Goal: Check status: Check status

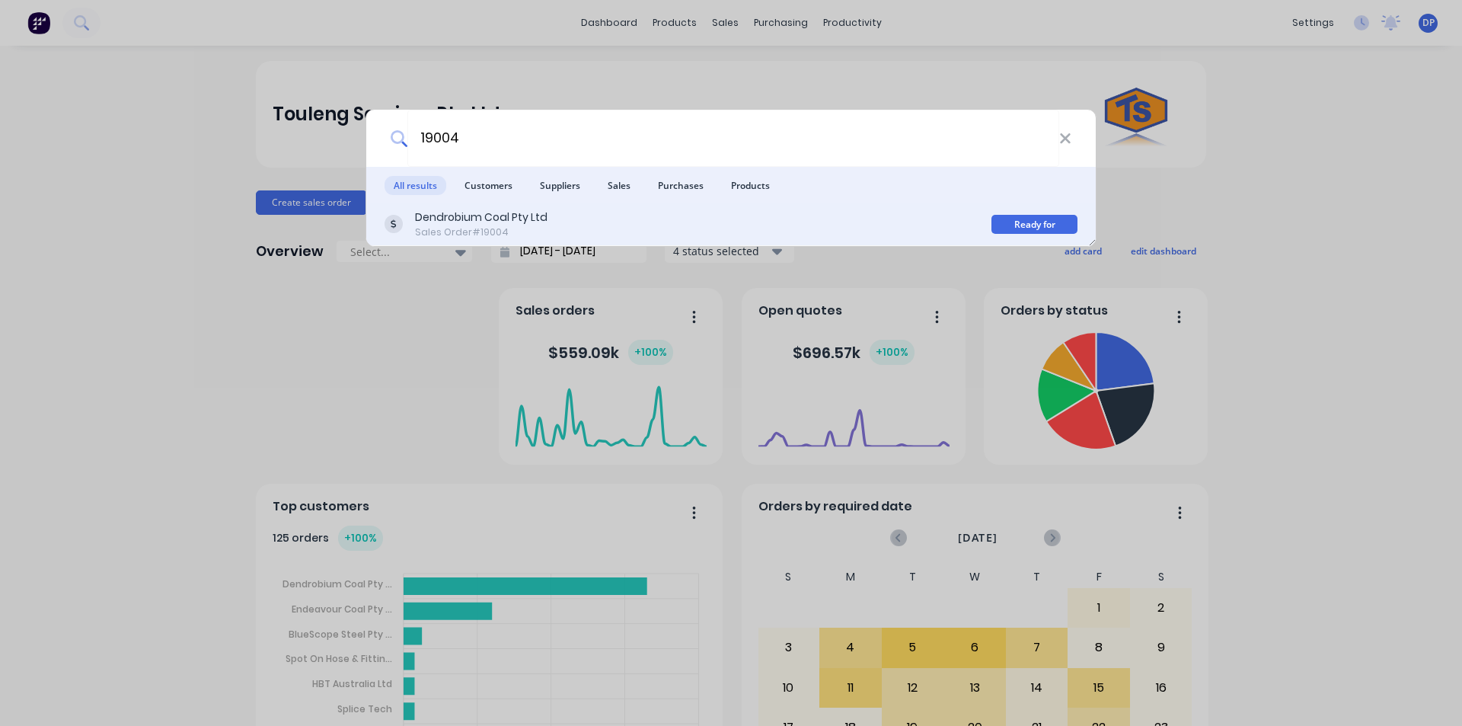
type input "19004"
click at [833, 229] on div "Dendrobium Coal Pty Ltd Sales Order #19004" at bounding box center [688, 224] width 607 height 30
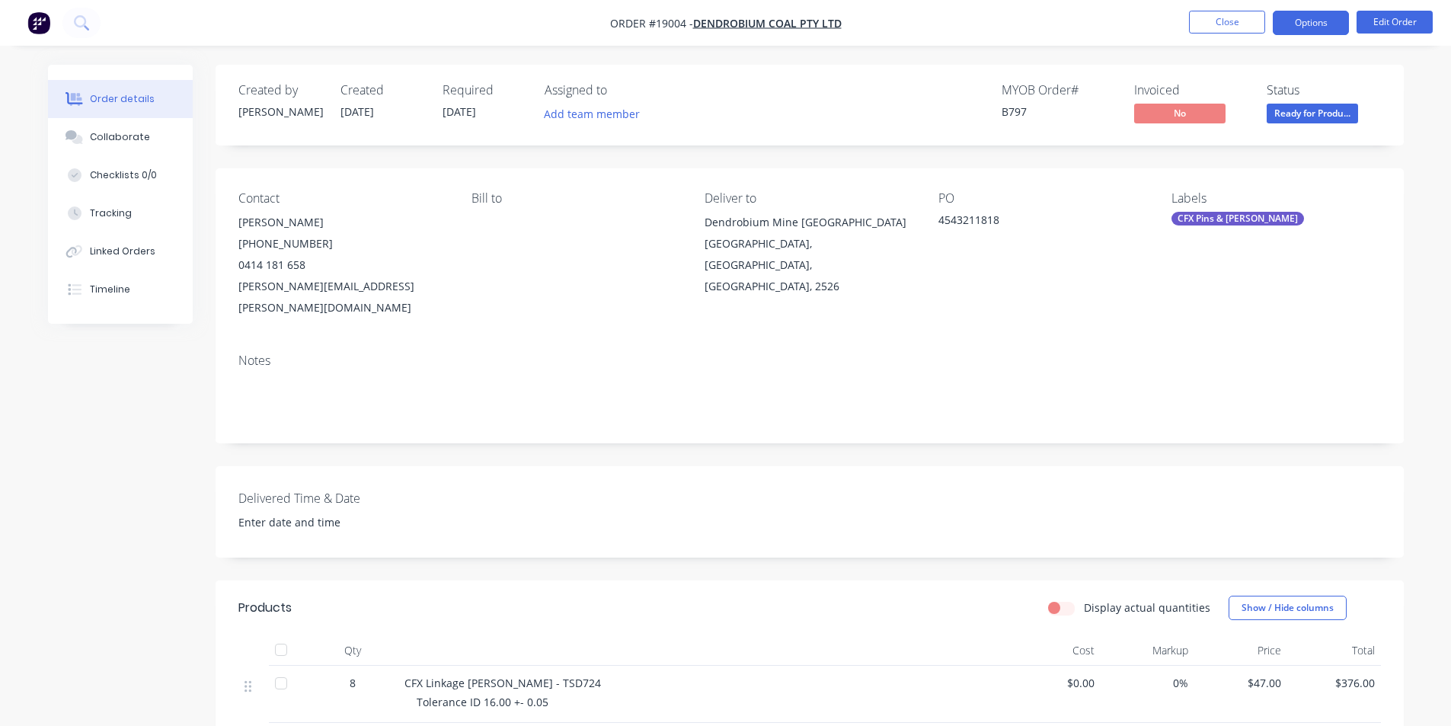
click at [1306, 25] on button "Options" at bounding box center [1311, 23] width 76 height 24
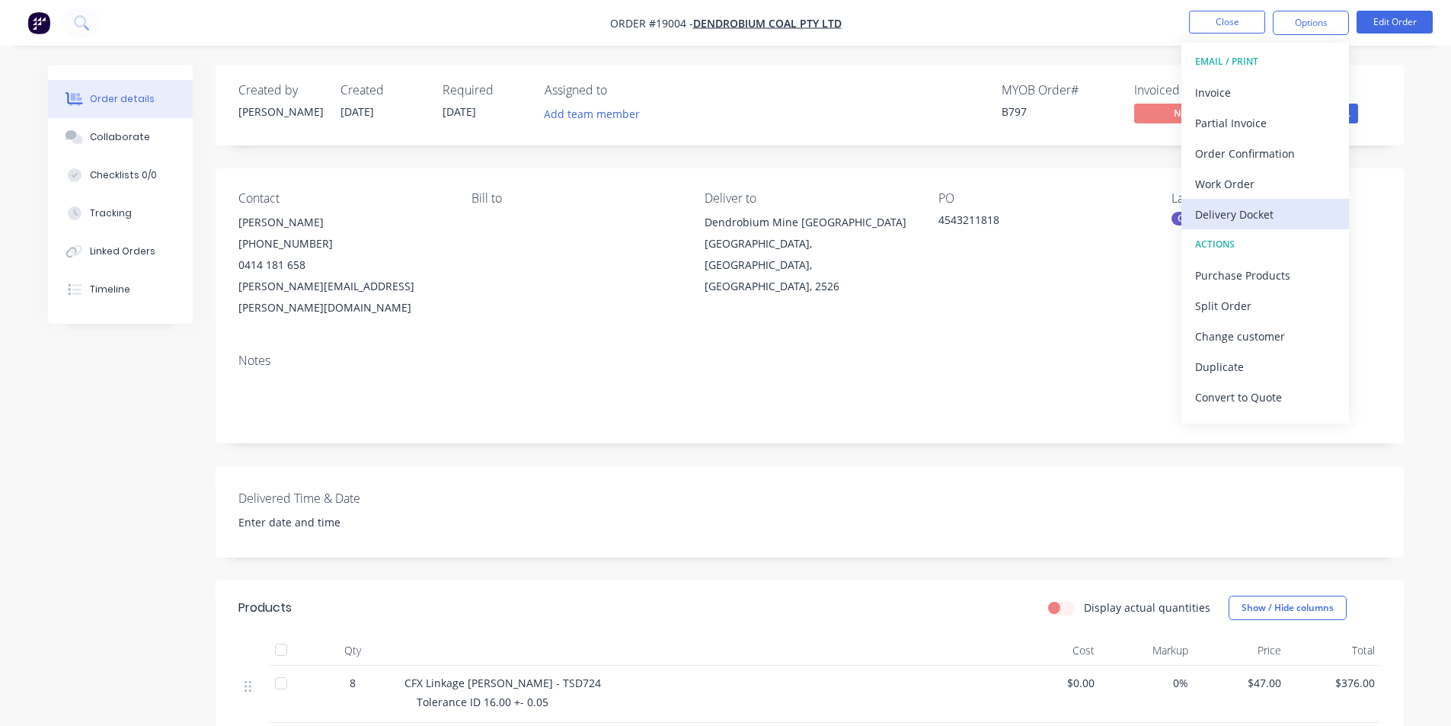
click at [1276, 221] on div "Delivery Docket" at bounding box center [1265, 214] width 140 height 22
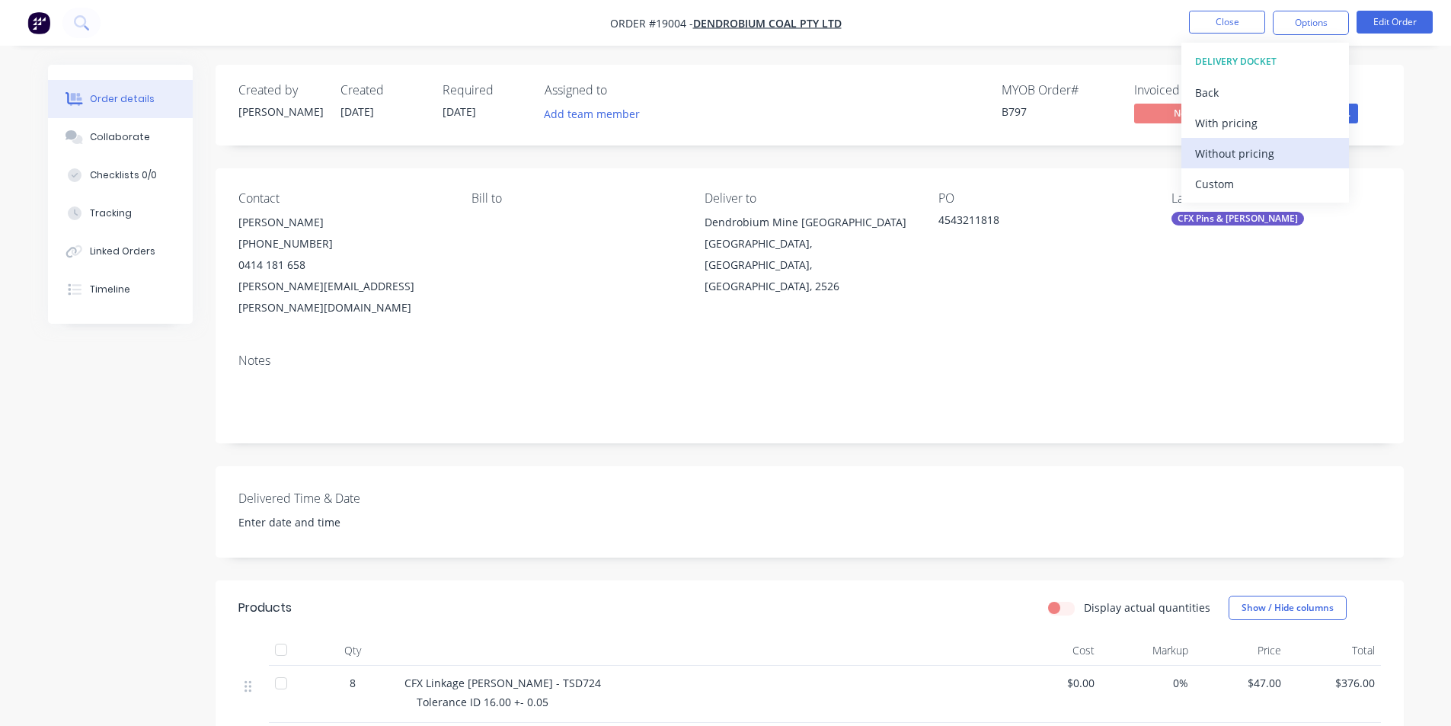
click at [1250, 156] on div "Without pricing" at bounding box center [1265, 153] width 140 height 22
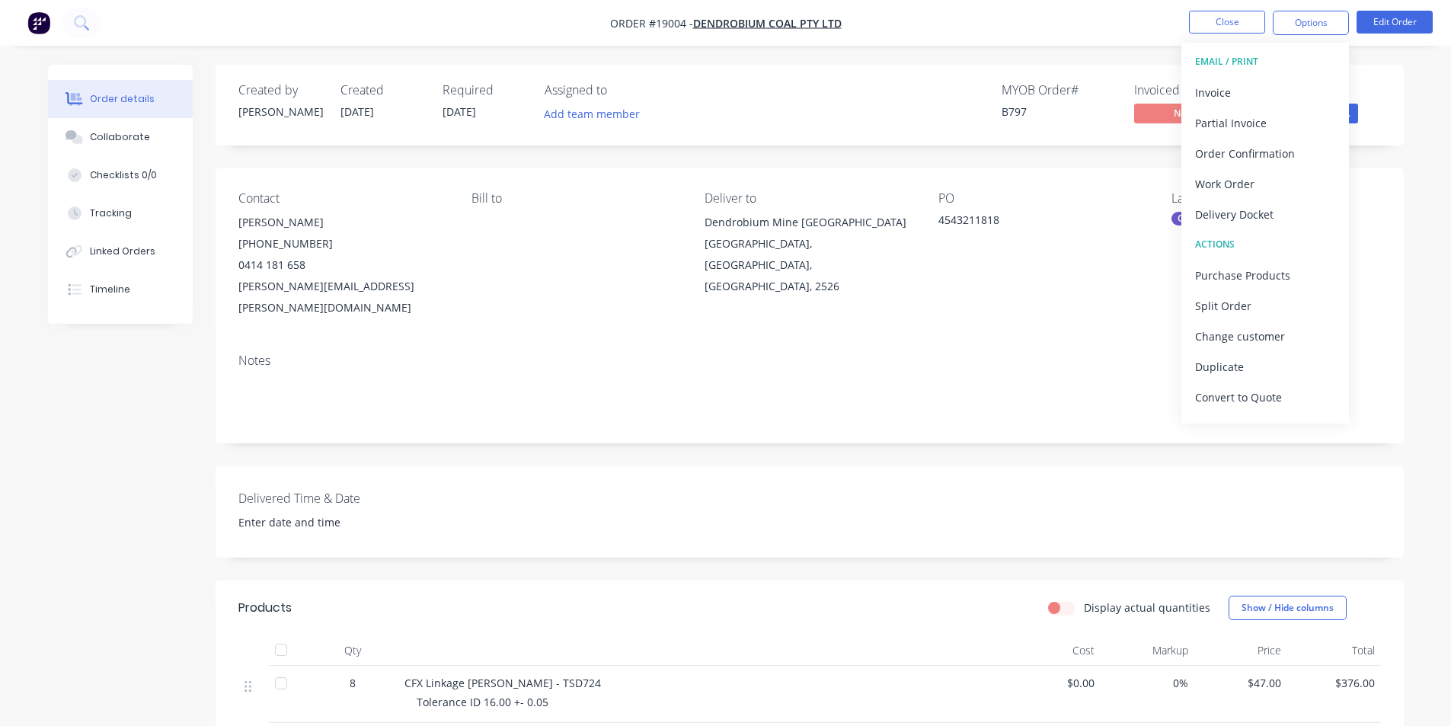
click at [786, 36] on nav "Order #19004 - Dendrobium Coal Pty Ltd Close Options EMAIL / PRINT Invoice Part…" at bounding box center [725, 23] width 1451 height 46
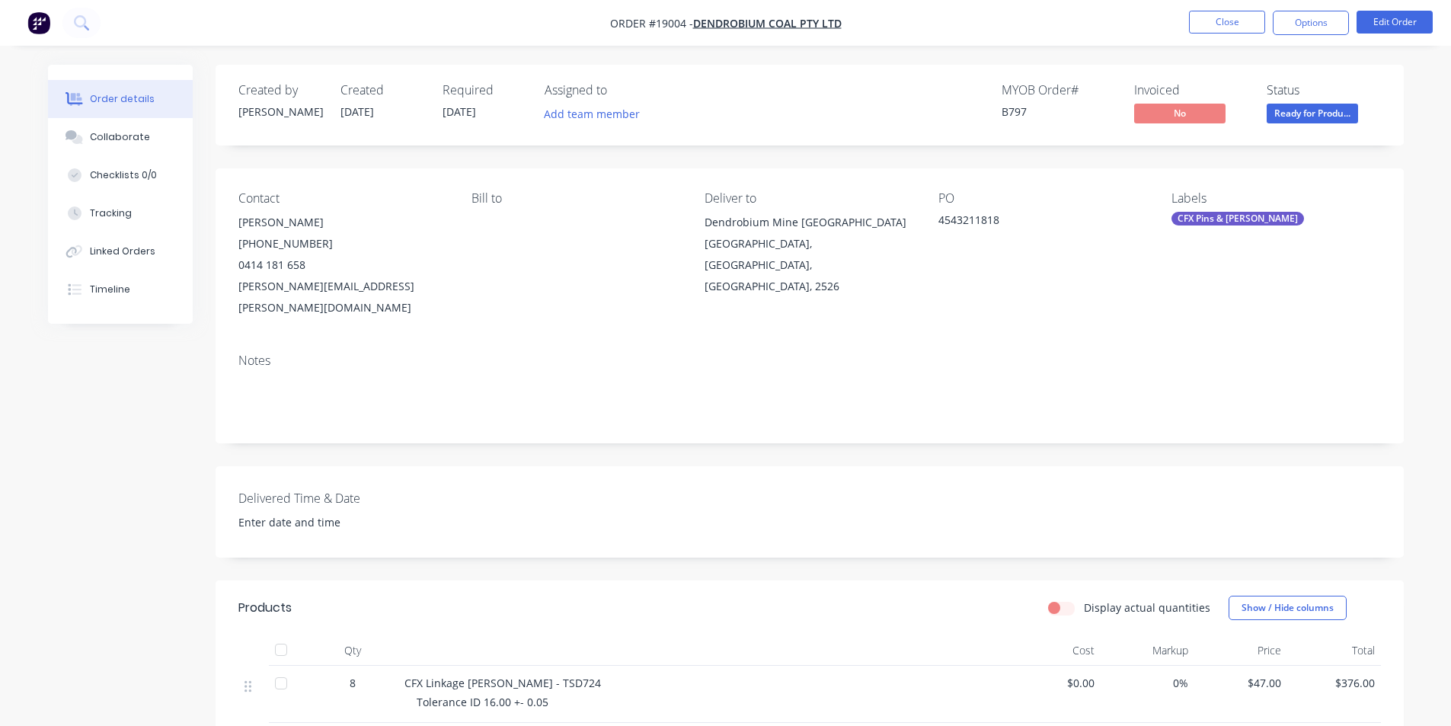
click at [1356, 102] on div "Status Ready for Produ..." at bounding box center [1323, 105] width 114 height 44
click at [1333, 114] on span "Ready for Produ..." at bounding box center [1311, 113] width 91 height 19
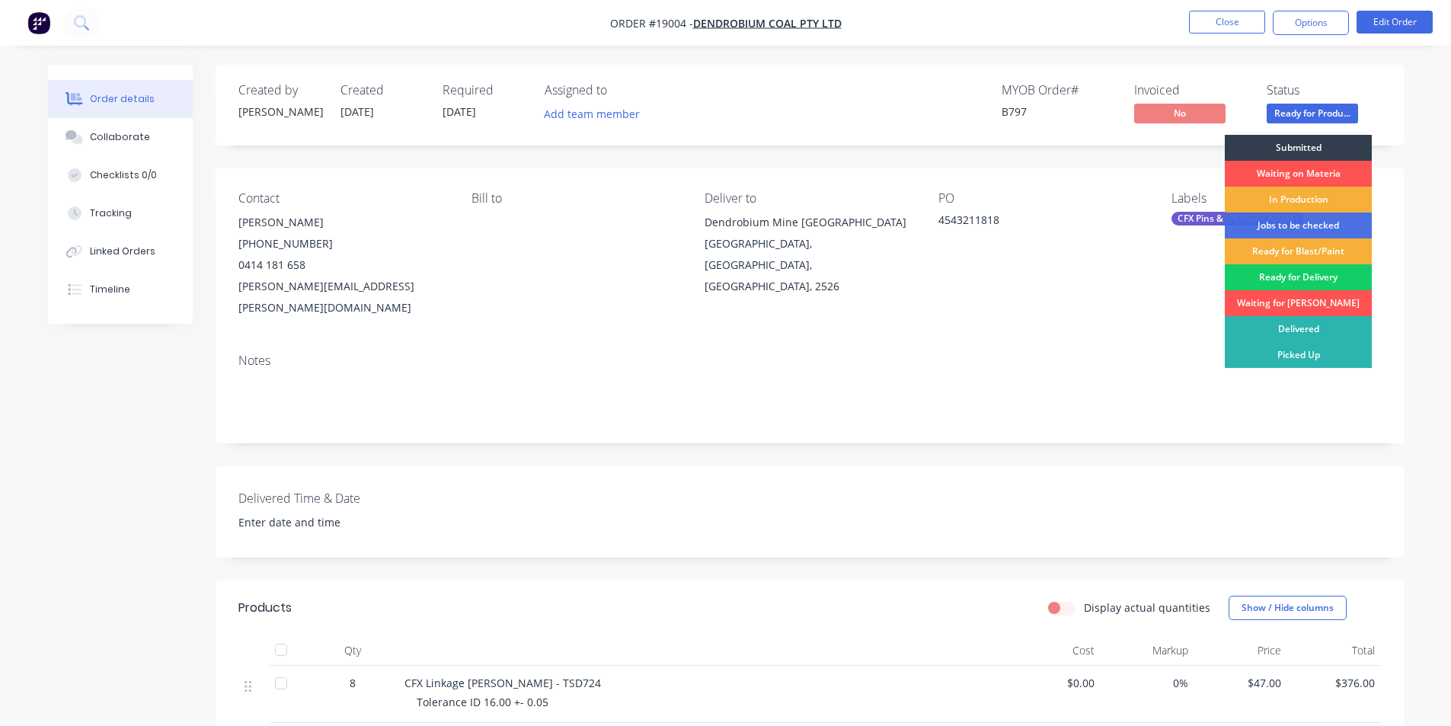
click at [1302, 280] on div "Ready for Delivery" at bounding box center [1298, 277] width 147 height 26
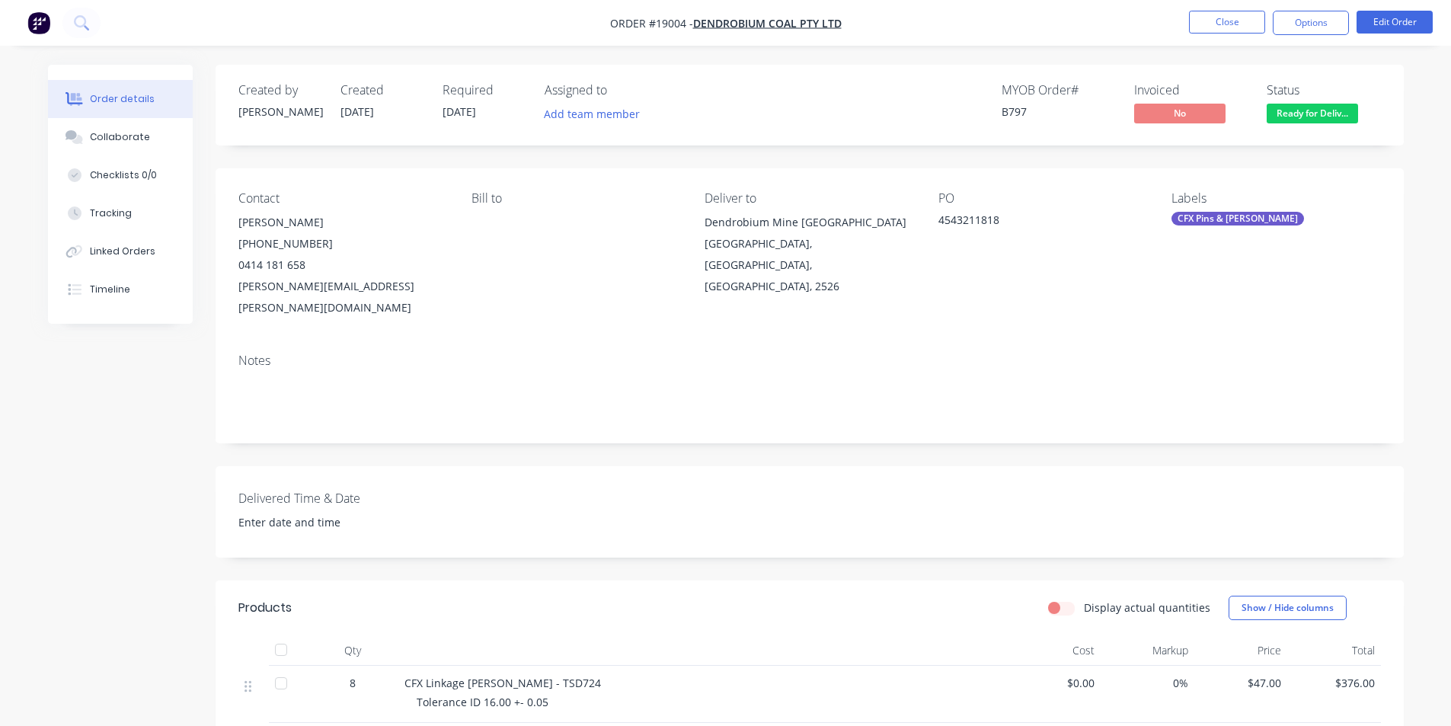
click at [34, 17] on img "button" at bounding box center [38, 22] width 23 height 23
